Goal: Navigation & Orientation: Find specific page/section

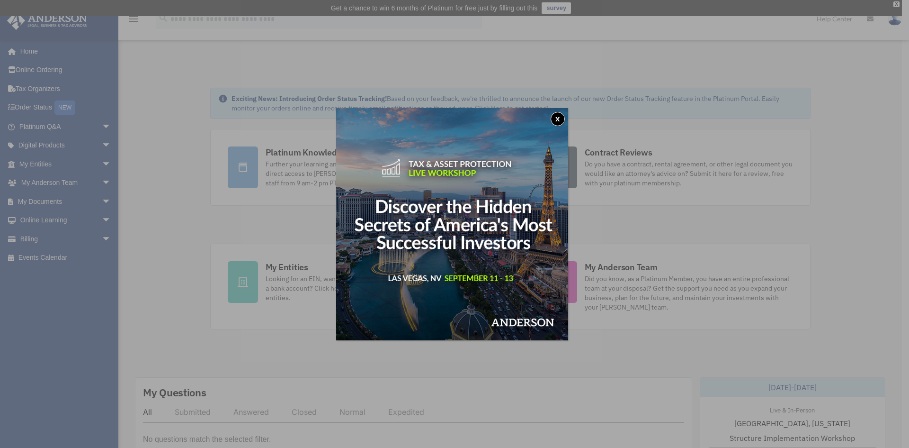
click at [565, 120] on button "x" at bounding box center [558, 119] width 14 height 14
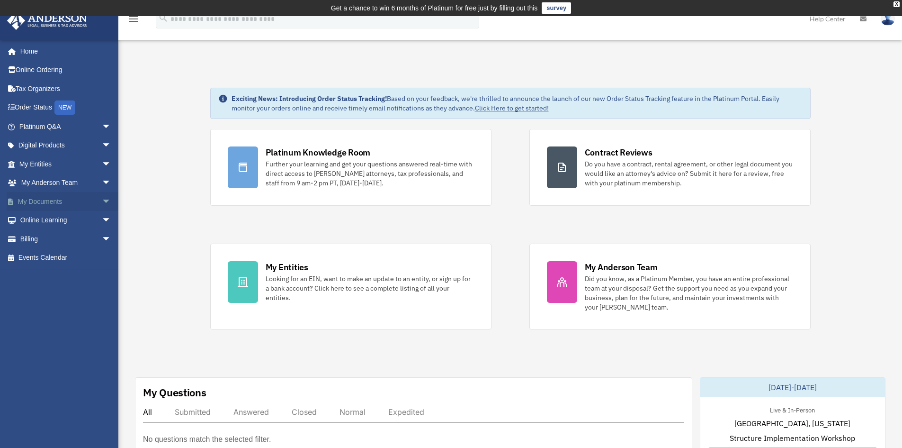
click at [59, 199] on link "My Documents arrow_drop_down" at bounding box center [66, 201] width 119 height 19
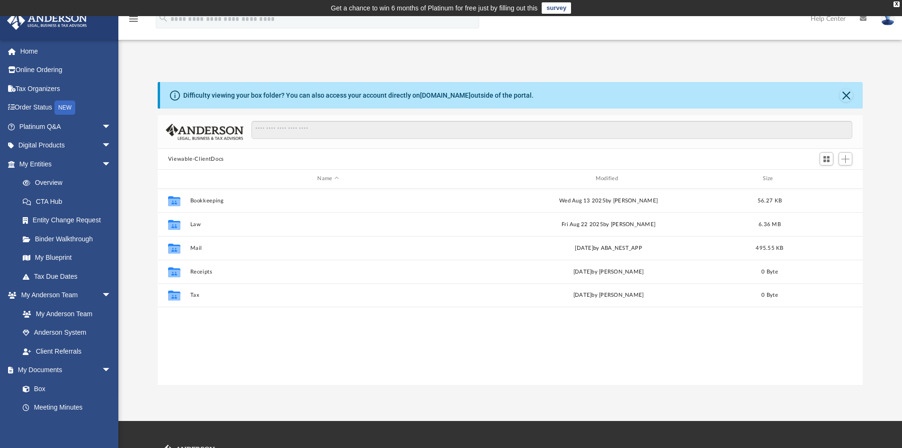
scroll to position [208, 698]
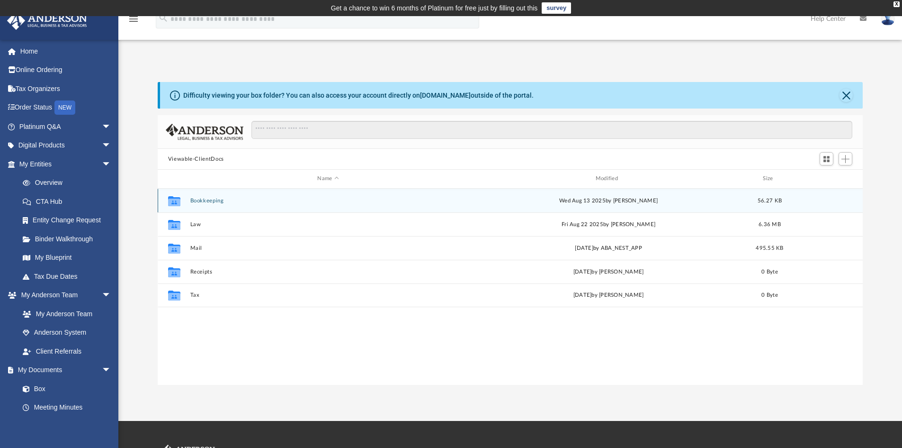
click at [206, 200] on button "Bookkeeping" at bounding box center [328, 200] width 276 height 6
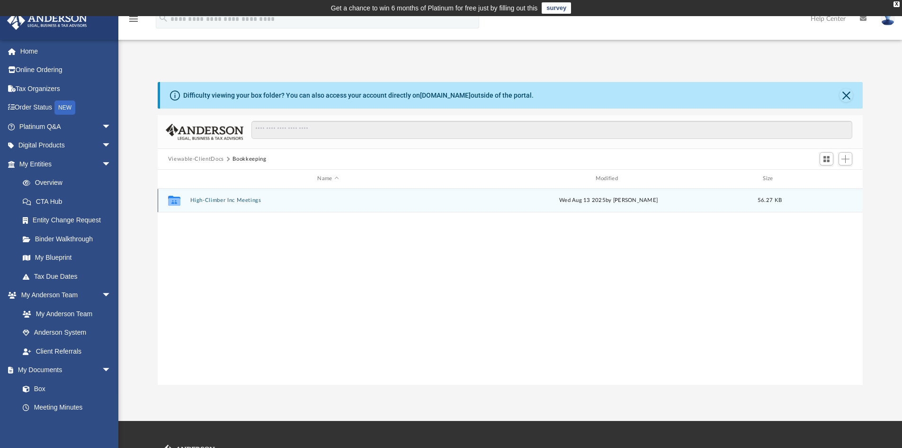
click at [206, 200] on button "High-Climber Inc Meetings" at bounding box center [328, 200] width 276 height 6
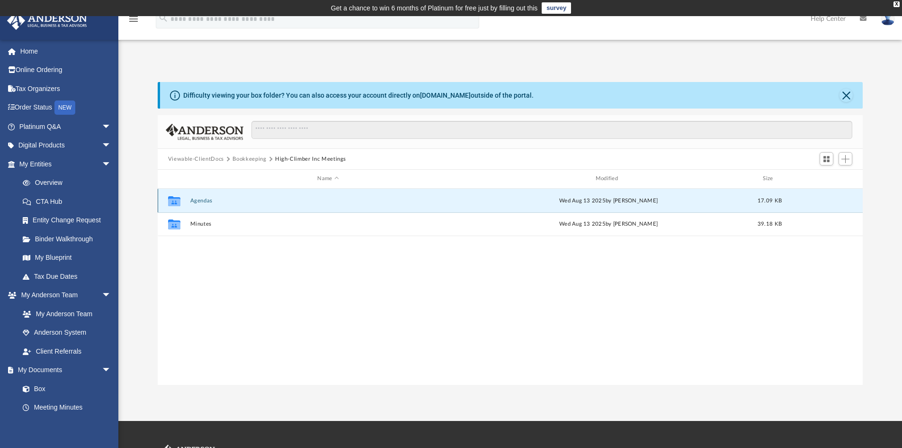
click at [203, 200] on button "Agendas" at bounding box center [328, 200] width 276 height 6
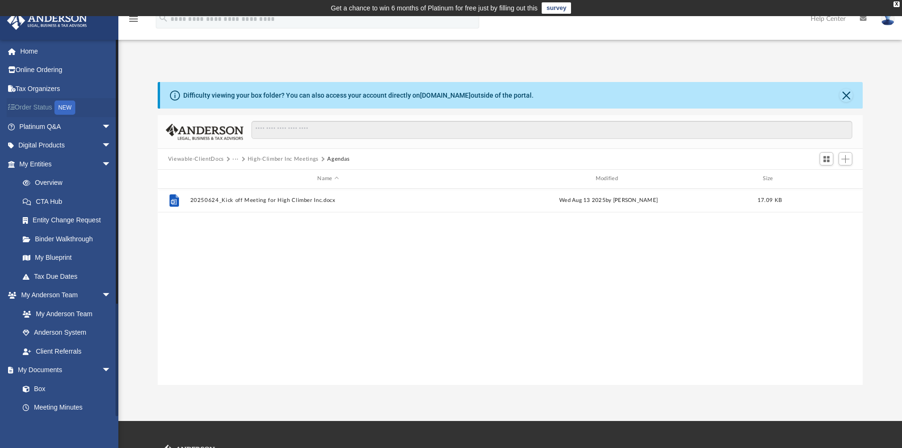
click at [33, 106] on link "Order Status NEW" at bounding box center [66, 107] width 119 height 19
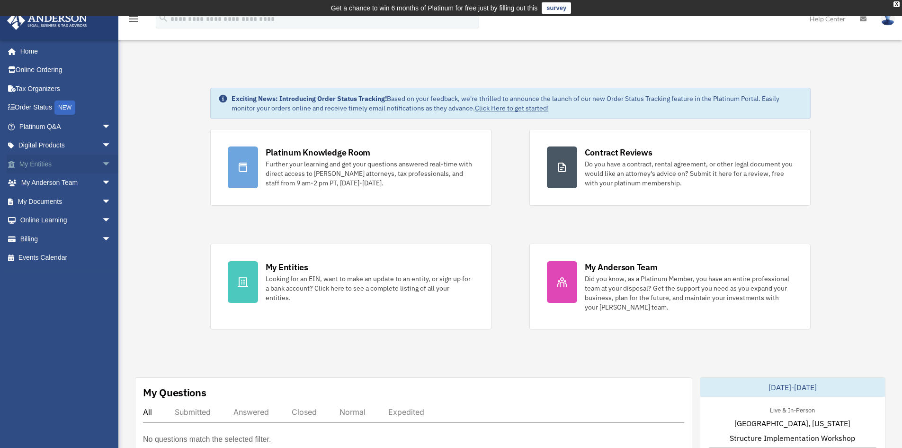
click at [44, 162] on link "My Entities arrow_drop_down" at bounding box center [66, 163] width 119 height 19
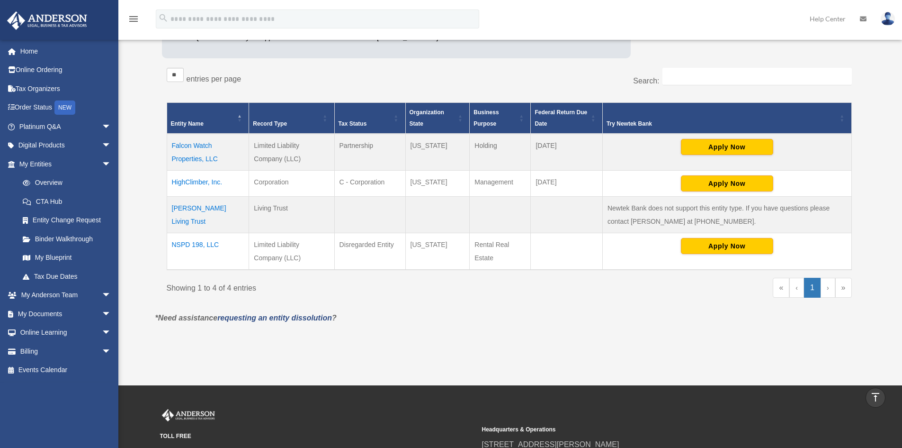
scroll to position [142, 0]
